Goal: Transaction & Acquisition: Purchase product/service

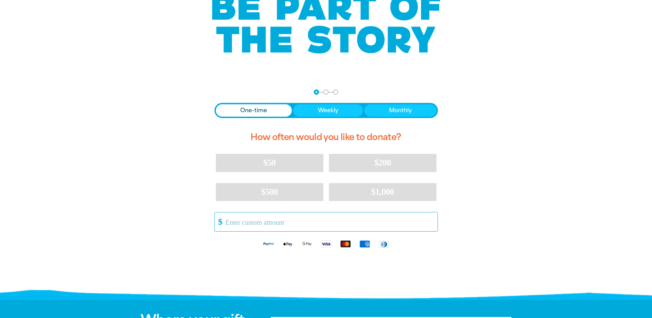
click at [258, 222] on input "Other Amount" at bounding box center [329, 221] width 216 height 19
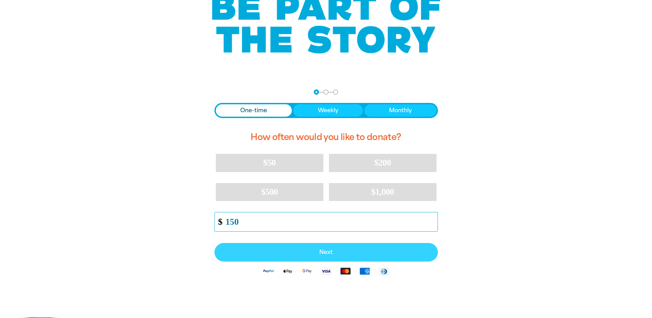
type input "150"
click at [329, 252] on span "Next" at bounding box center [326, 251] width 208 height 5
select select "AU"
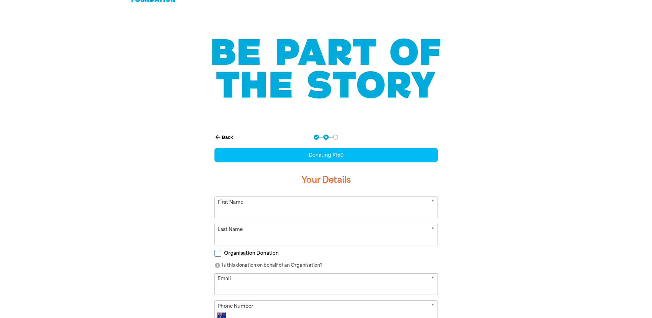
scroll to position [34, 0]
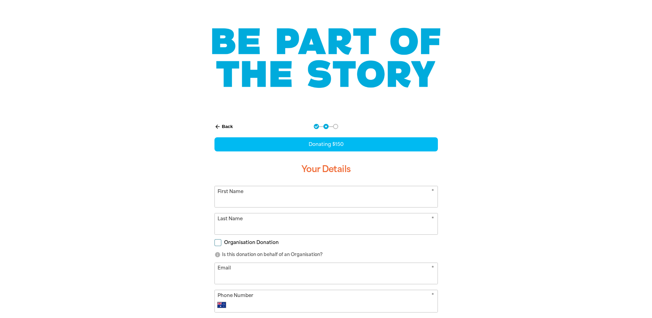
click at [273, 199] on input "First Name" at bounding box center [326, 196] width 223 height 21
type input "[PERSON_NAME]"
click at [274, 225] on input "Last Name" at bounding box center [326, 223] width 223 height 21
type input "[PERSON_NAME]"
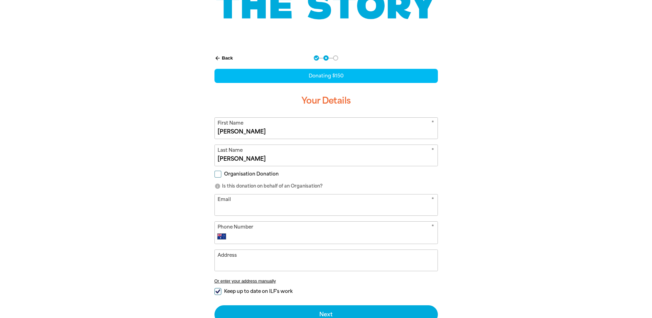
scroll to position [103, 0]
click at [252, 204] on input "Email" at bounding box center [326, 204] width 223 height 21
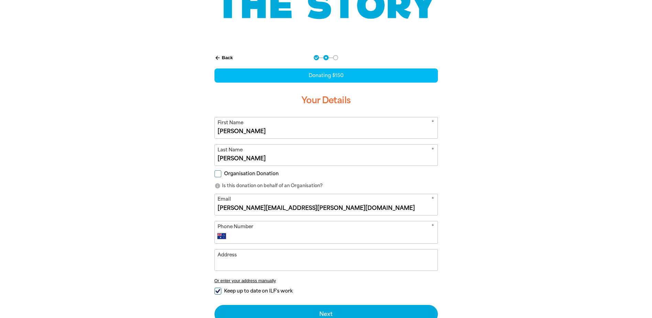
type input "[PERSON_NAME][EMAIL_ADDRESS][PERSON_NAME][DOMAIN_NAME]"
click at [271, 232] on input "Phone Number" at bounding box center [332, 236] width 203 height 8
type input "0439 839 872"
click at [268, 254] on input "Address" at bounding box center [326, 259] width 223 height 21
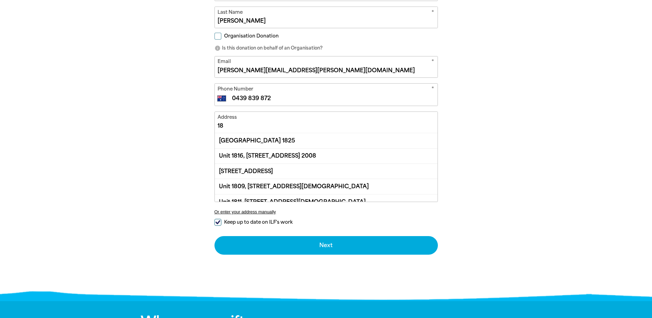
scroll to position [15, 0]
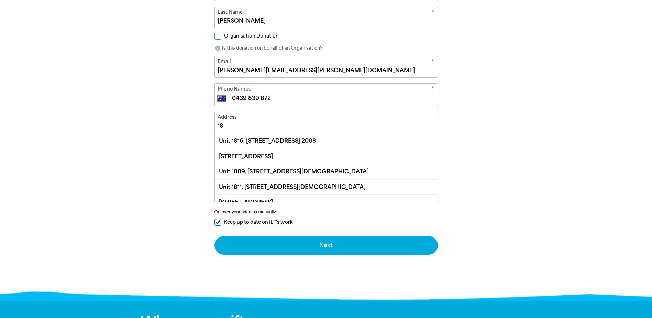
click at [238, 123] on input "18" at bounding box center [326, 122] width 223 height 21
type input "1"
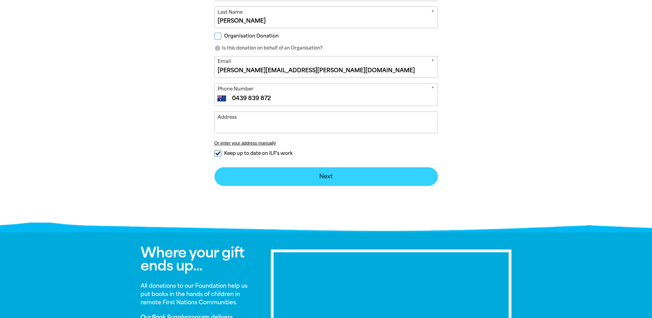
click at [320, 176] on button "Next chevron_right" at bounding box center [325, 176] width 223 height 19
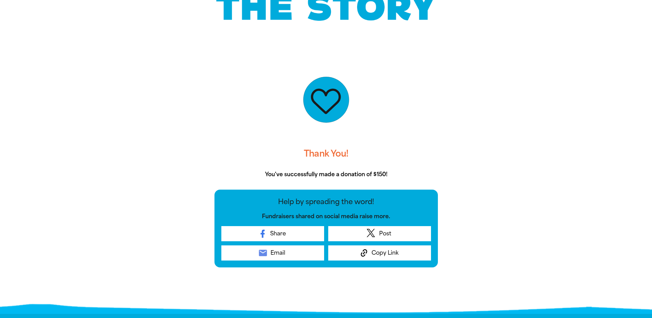
scroll to position [103, 0]
